Goal: Information Seeking & Learning: Find specific fact

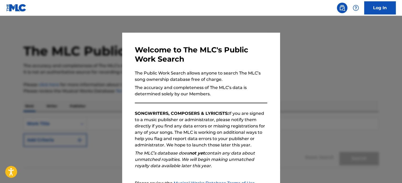
scroll to position [58, 0]
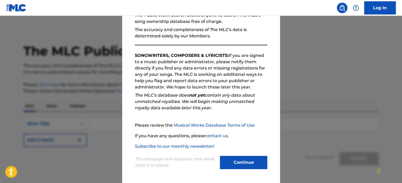
click at [227, 157] on button "Continue" at bounding box center [243, 162] width 47 height 13
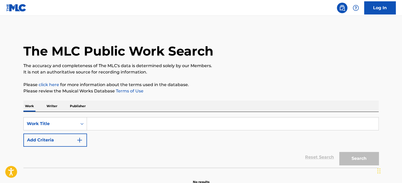
click at [168, 119] on input "Search Form" at bounding box center [232, 123] width 291 height 13
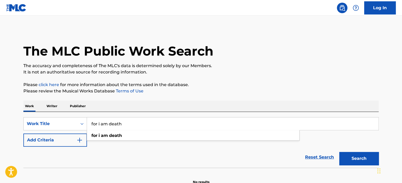
type input "for i am death"
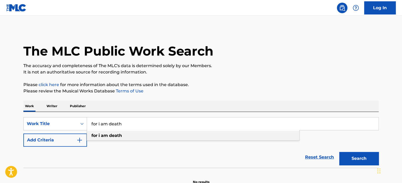
click at [159, 133] on div "for i am death" at bounding box center [193, 135] width 212 height 9
click at [339, 152] on button "Search" at bounding box center [358, 158] width 39 height 13
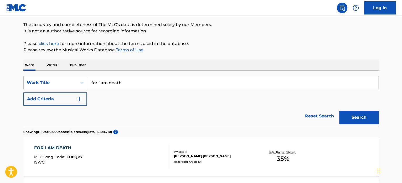
scroll to position [0, 0]
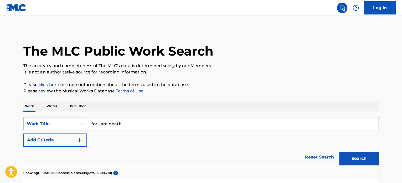
click at [78, 140] on img "Search Form" at bounding box center [79, 140] width 6 height 6
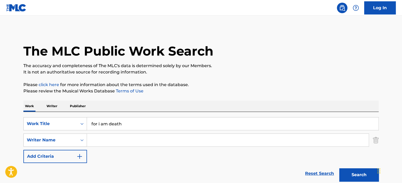
click at [118, 137] on input "Search Form" at bounding box center [228, 139] width 282 height 13
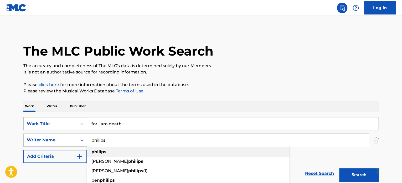
click at [115, 151] on div "philips" at bounding box center [188, 151] width 203 height 9
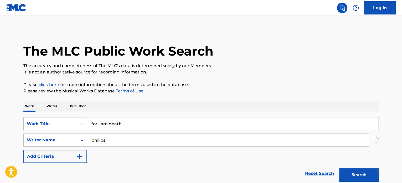
click at [339, 168] on button "Search" at bounding box center [358, 174] width 39 height 13
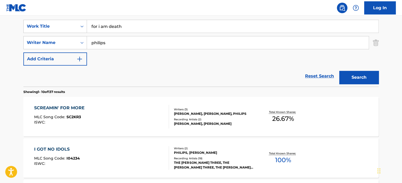
scroll to position [97, 0]
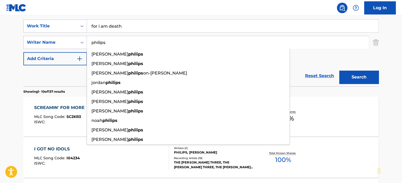
click at [327, 56] on div "SearchWithCriteria4e54ec0a-a81b-43c4-9649-d64106bdda89 Work Title for i am deat…" at bounding box center [200, 42] width 355 height 46
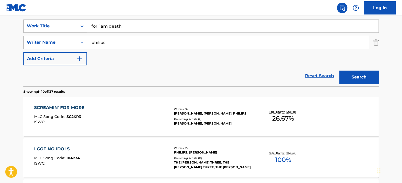
click at [316, 42] on input "philips" at bounding box center [228, 42] width 282 height 13
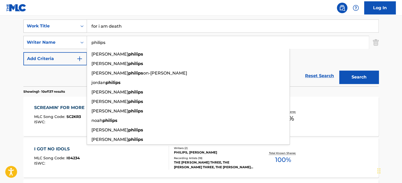
click at [316, 42] on input "philips" at bounding box center [228, 42] width 282 height 13
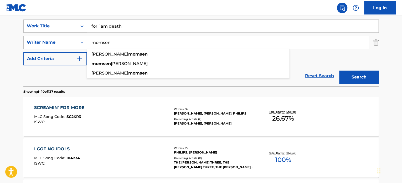
type input "momsen"
click at [339, 70] on button "Search" at bounding box center [358, 76] width 39 height 13
